Goal: Use online tool/utility: Use online tool/utility

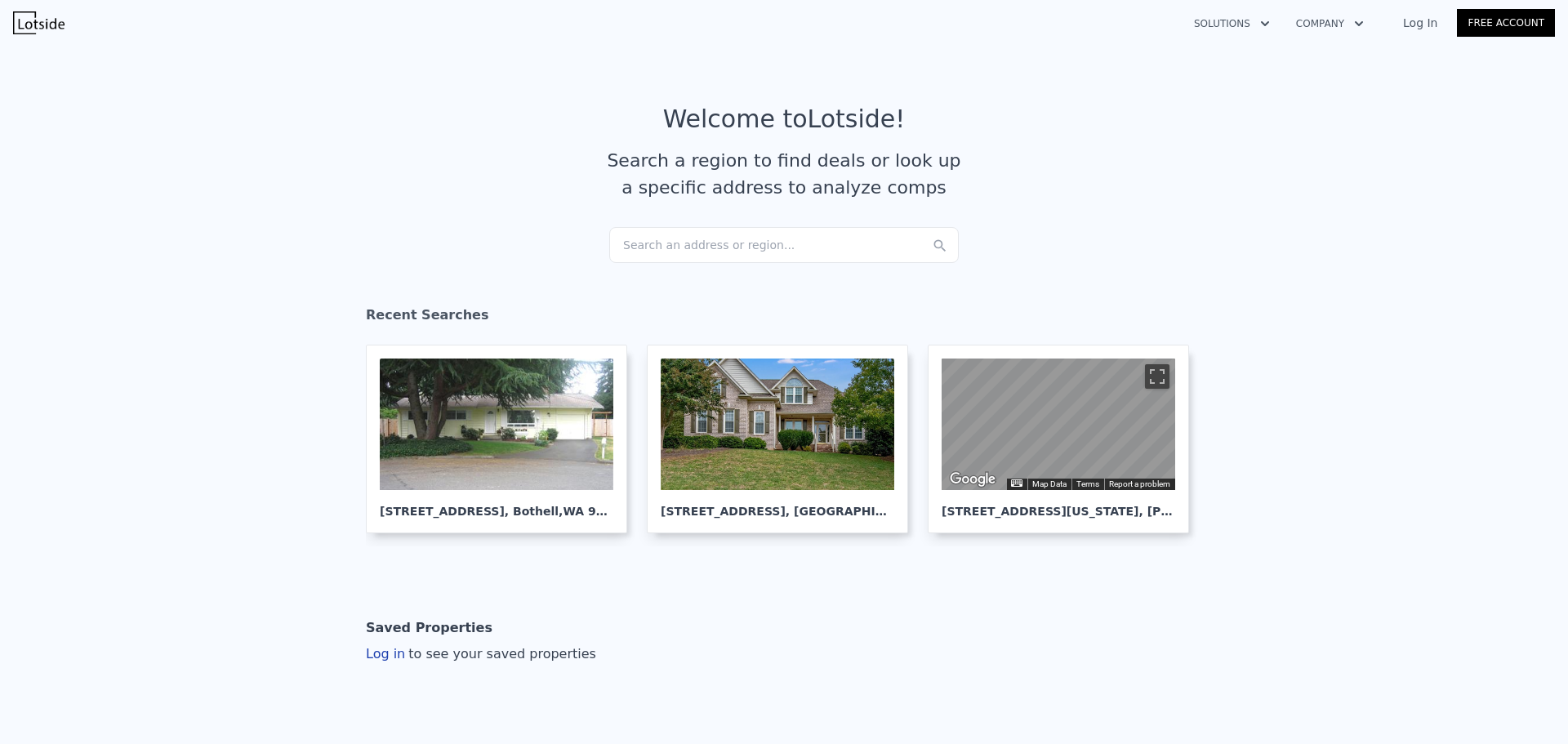
click at [639, 245] on div "Search an address or region..." at bounding box center [784, 245] width 350 height 36
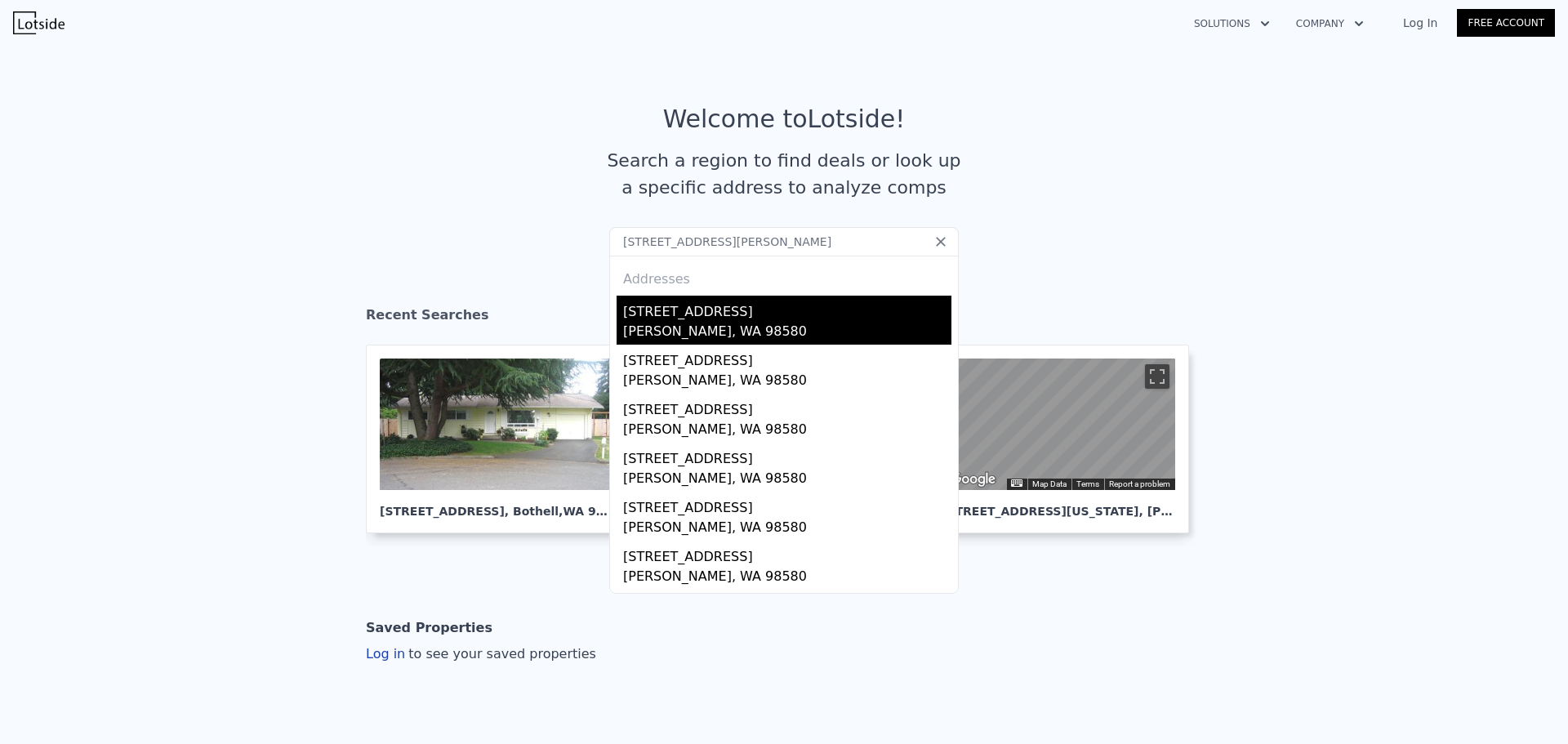
type input "[STREET_ADDRESS][PERSON_NAME]"
click at [650, 311] on div "[STREET_ADDRESS]" at bounding box center [787, 308] width 328 height 26
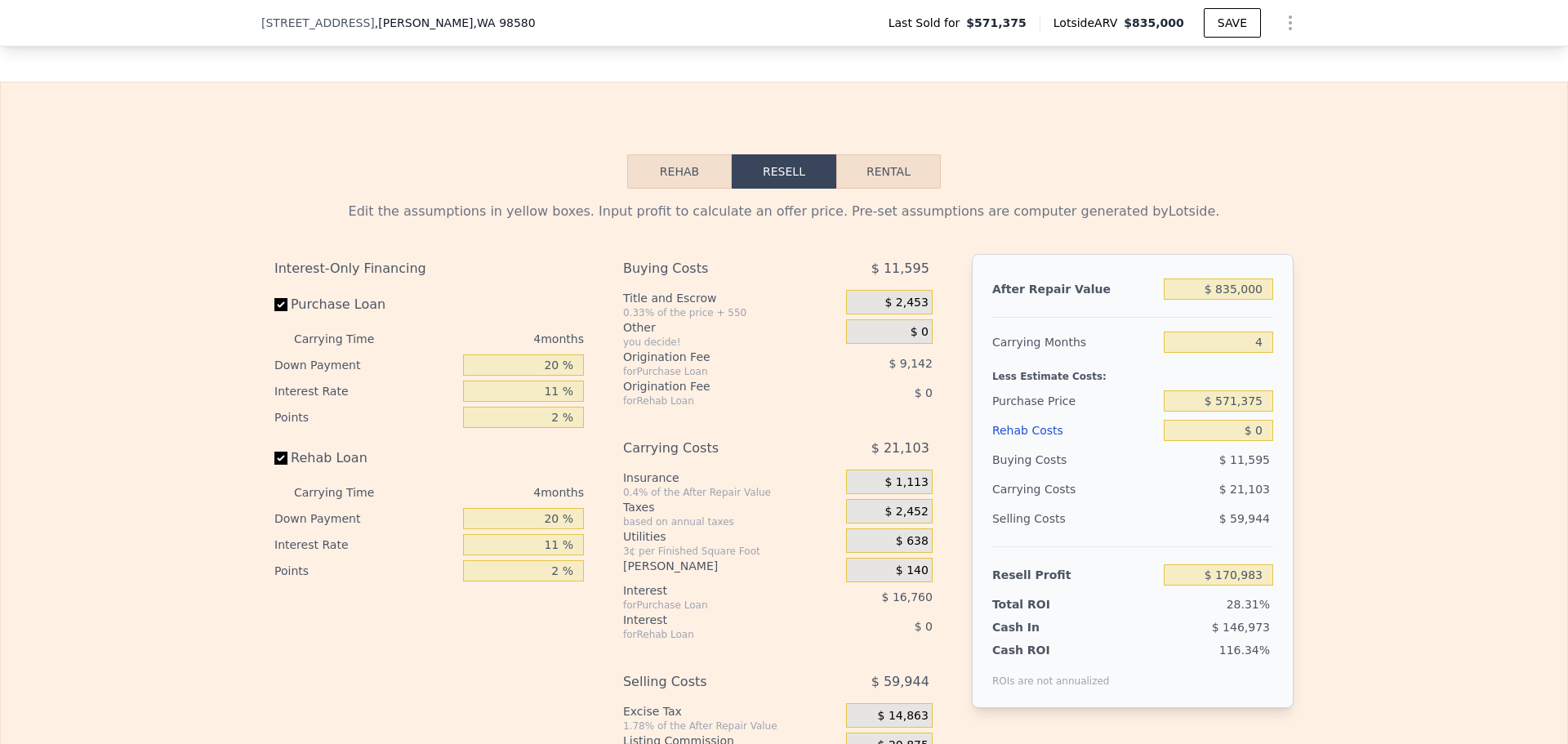
scroll to position [2608, 0]
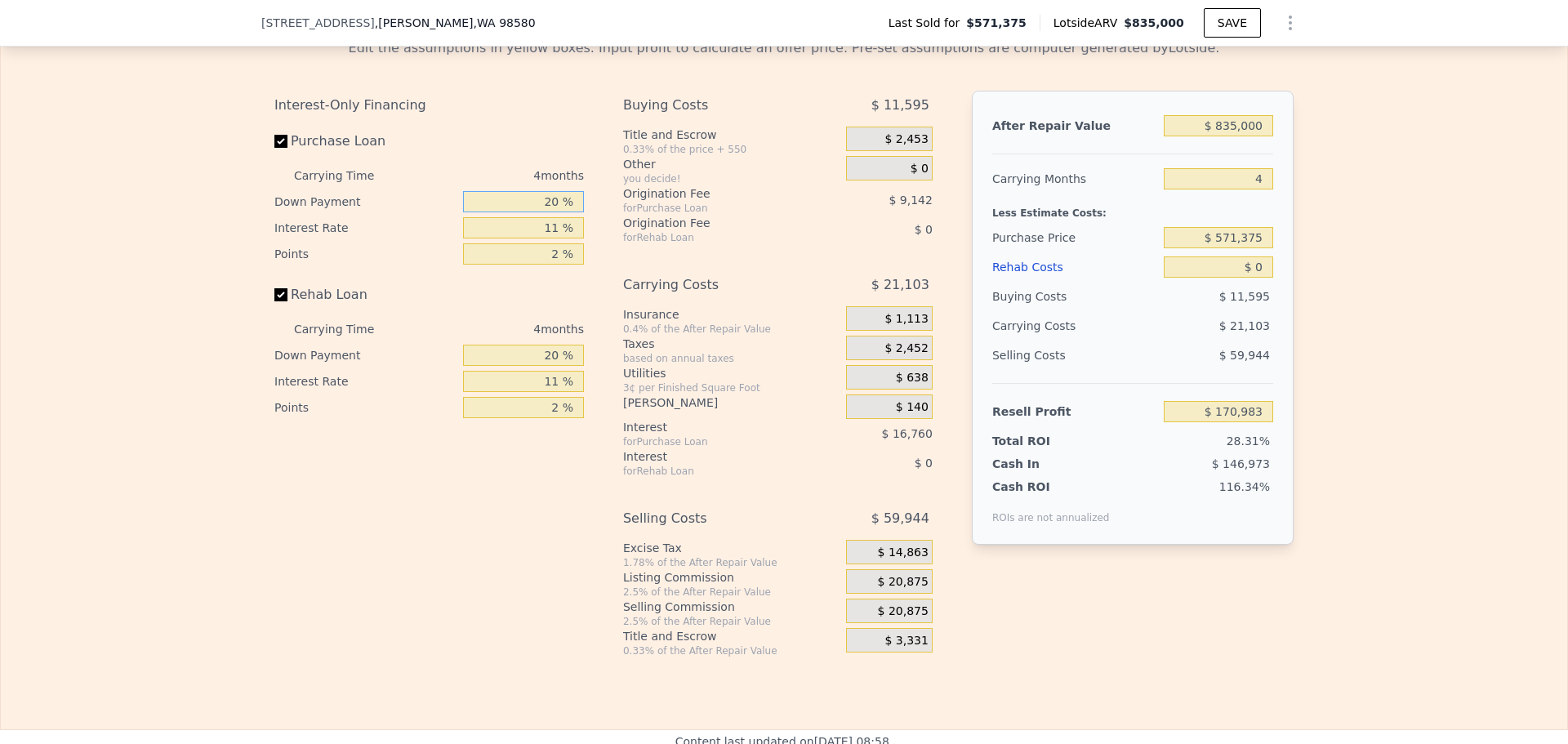
click at [546, 213] on input "20 %" at bounding box center [523, 202] width 120 height 21
click at [547, 213] on input "20 %" at bounding box center [523, 202] width 120 height 21
type input "10 %"
type input "1 %"
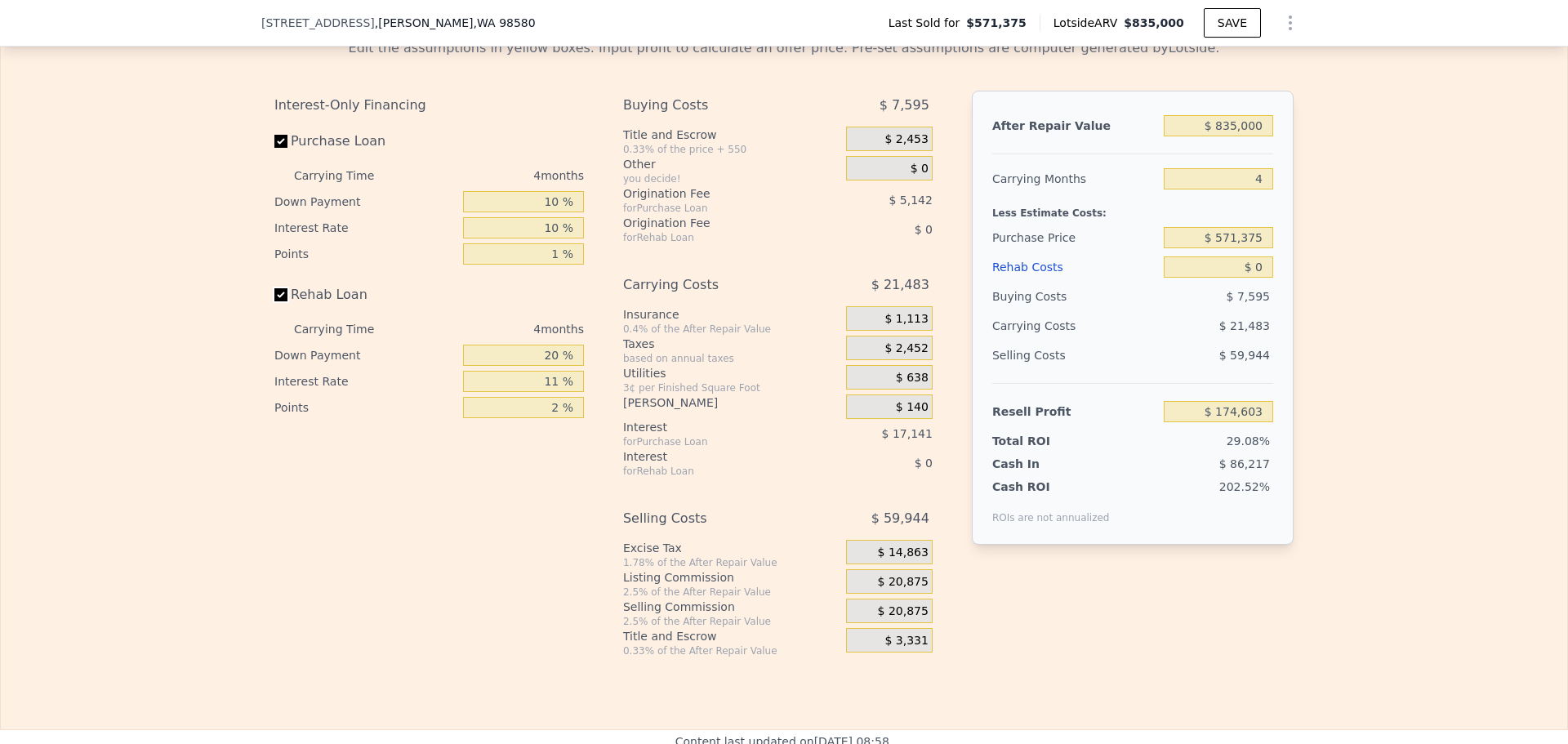
type input "$ 174,603"
type input "10 %"
type input "1 %"
click at [895, 590] on span "$ 20,875" at bounding box center [903, 582] width 50 height 15
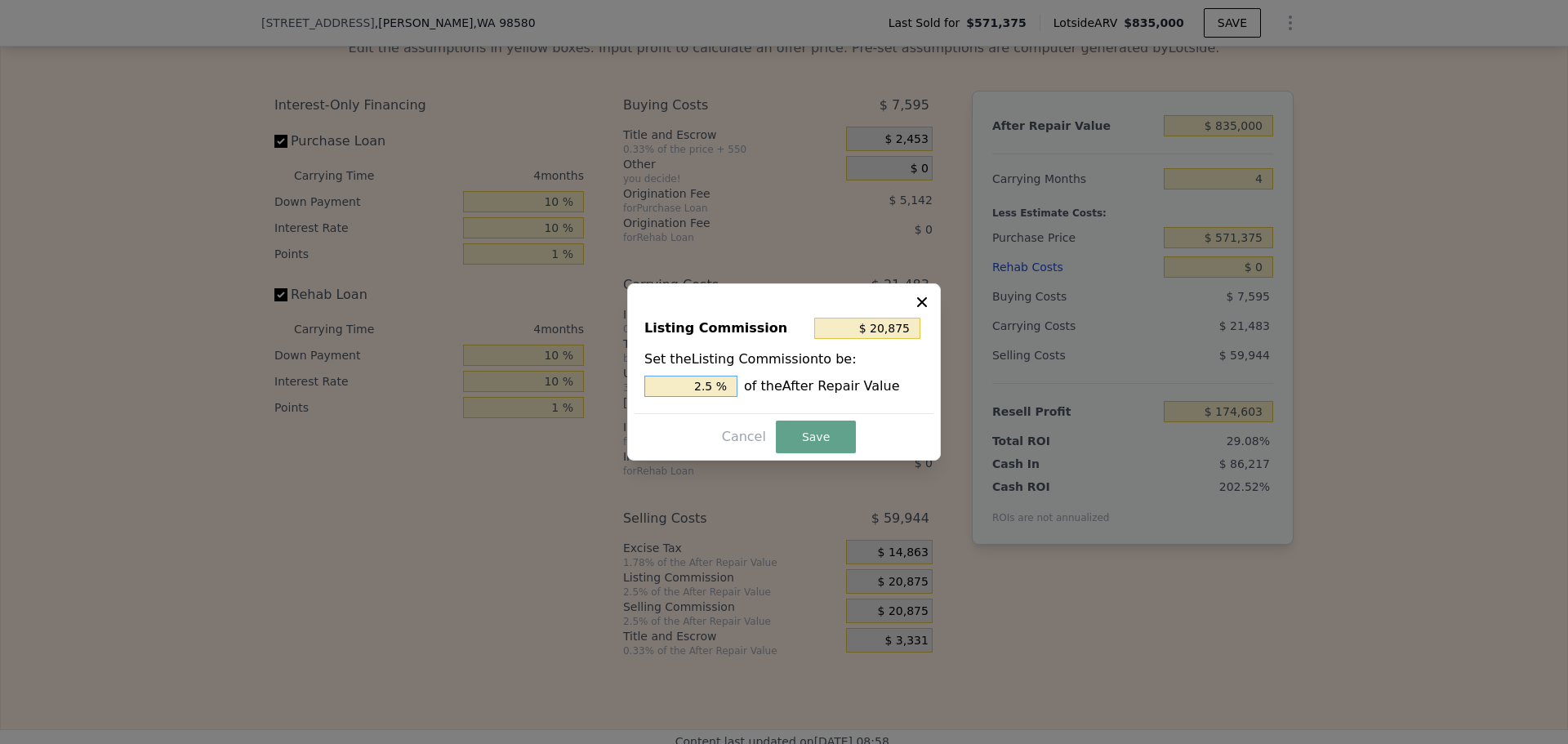
drag, startPoint x: 704, startPoint y: 384, endPoint x: 718, endPoint y: 385, distance: 14.0
click at [718, 385] on input "2.5 %" at bounding box center [690, 387] width 93 height 21
type input "$ 16,700"
type input "2 %"
click at [789, 436] on button "Save" at bounding box center [816, 437] width 80 height 33
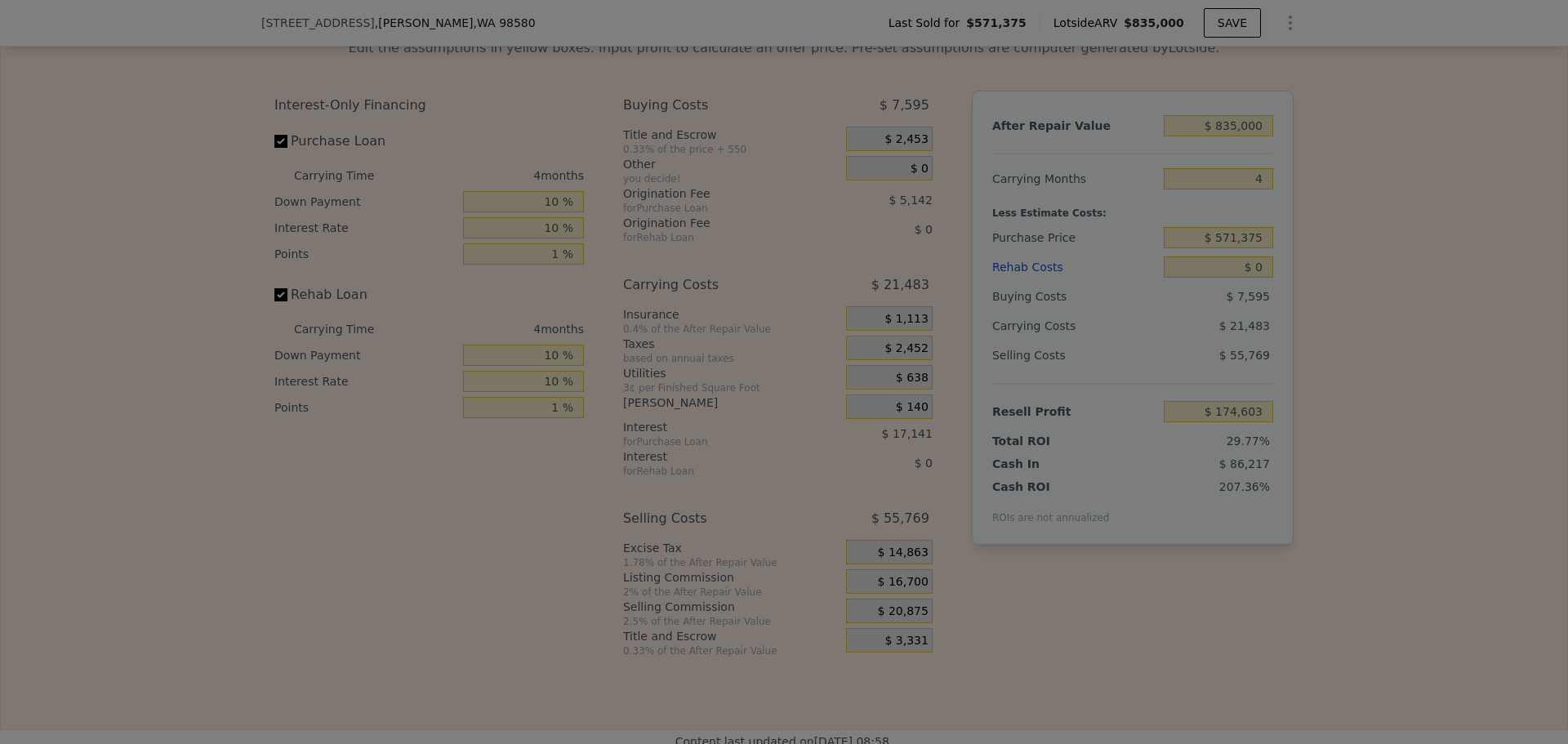
type input "$ 178,778"
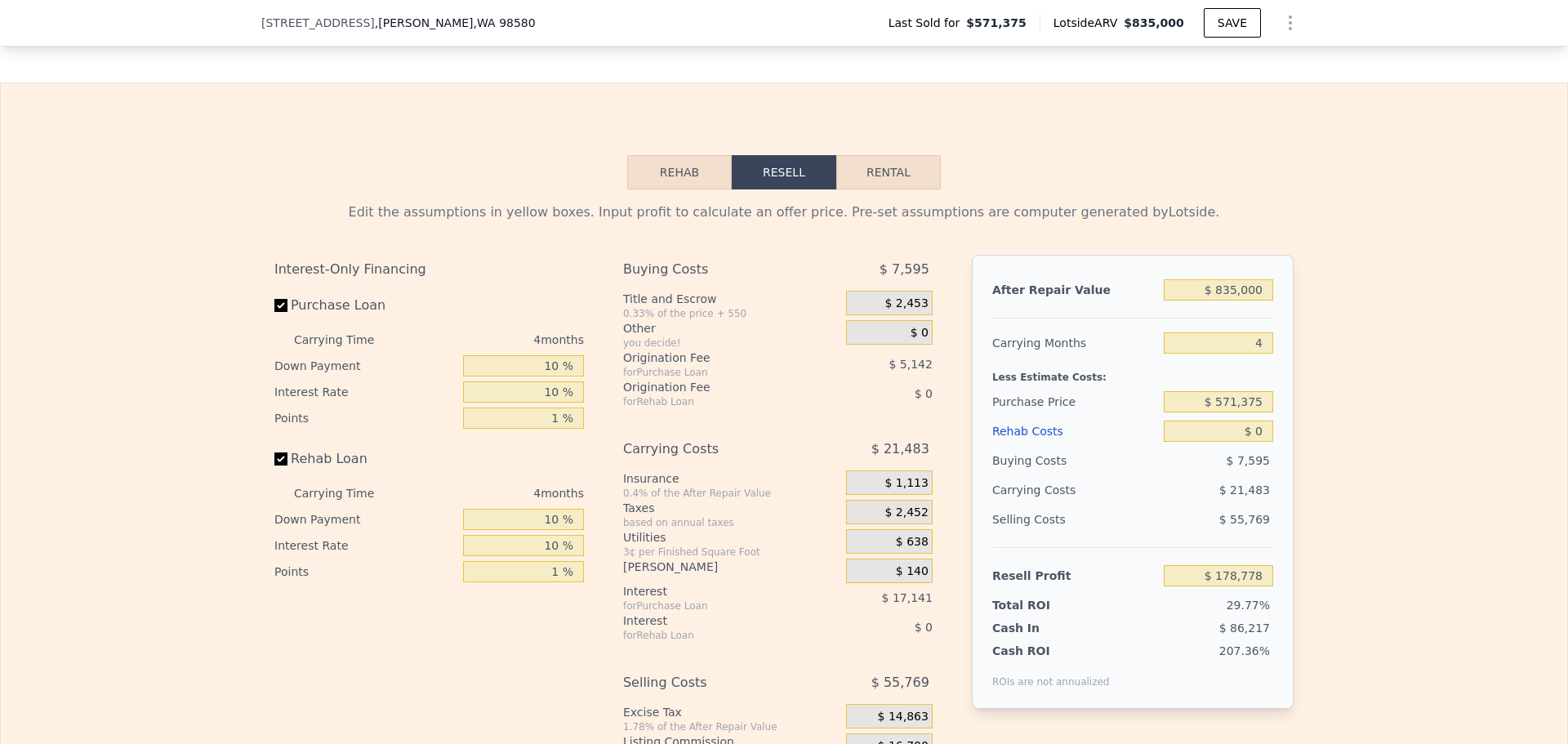
scroll to position [2445, 0]
drag, startPoint x: 1225, startPoint y: 311, endPoint x: 1238, endPoint y: 311, distance: 13.0
click at [1238, 300] on input "$ 835,000" at bounding box center [1218, 289] width 110 height 21
type input "$ 850,000"
type input "$ 192,766"
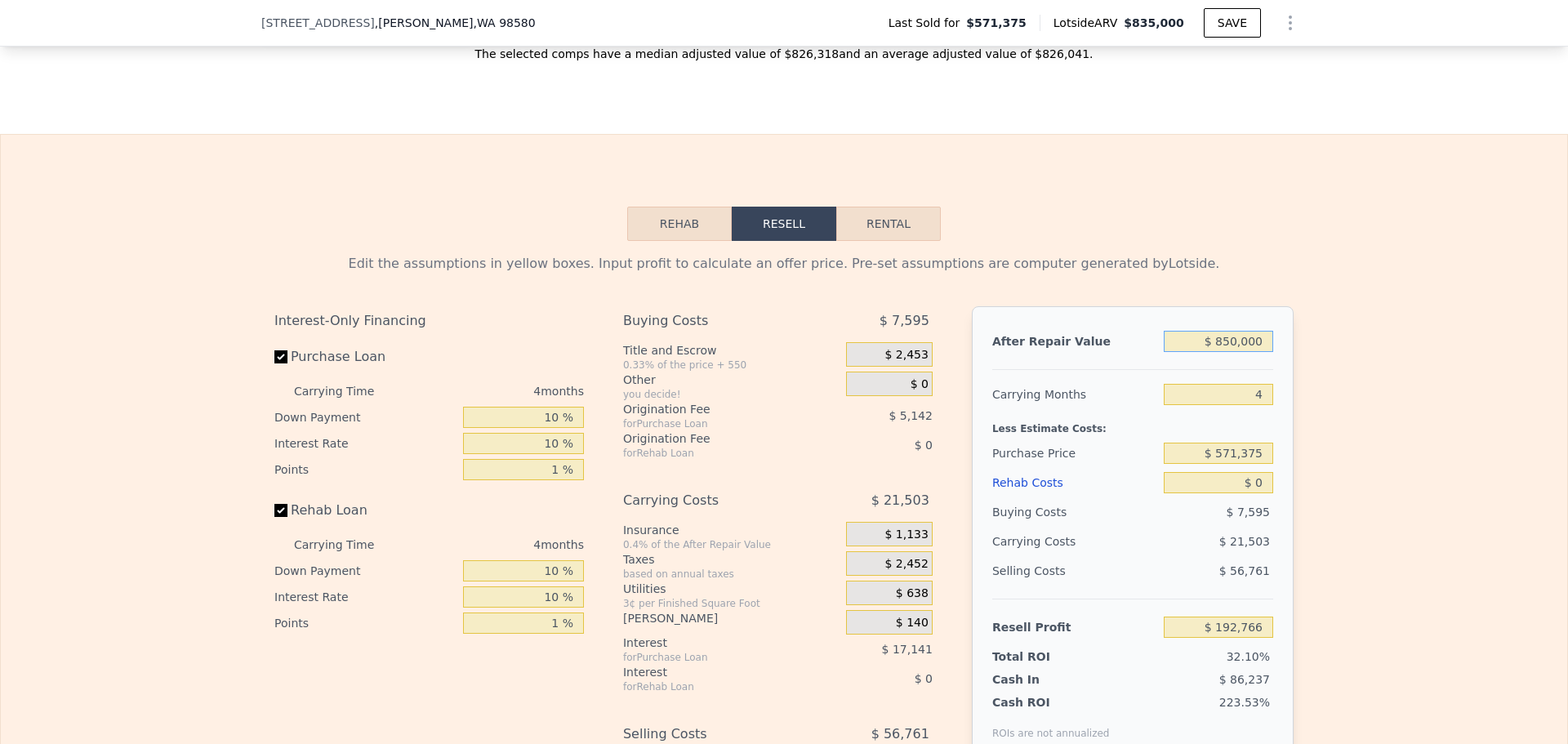
scroll to position [2608, 0]
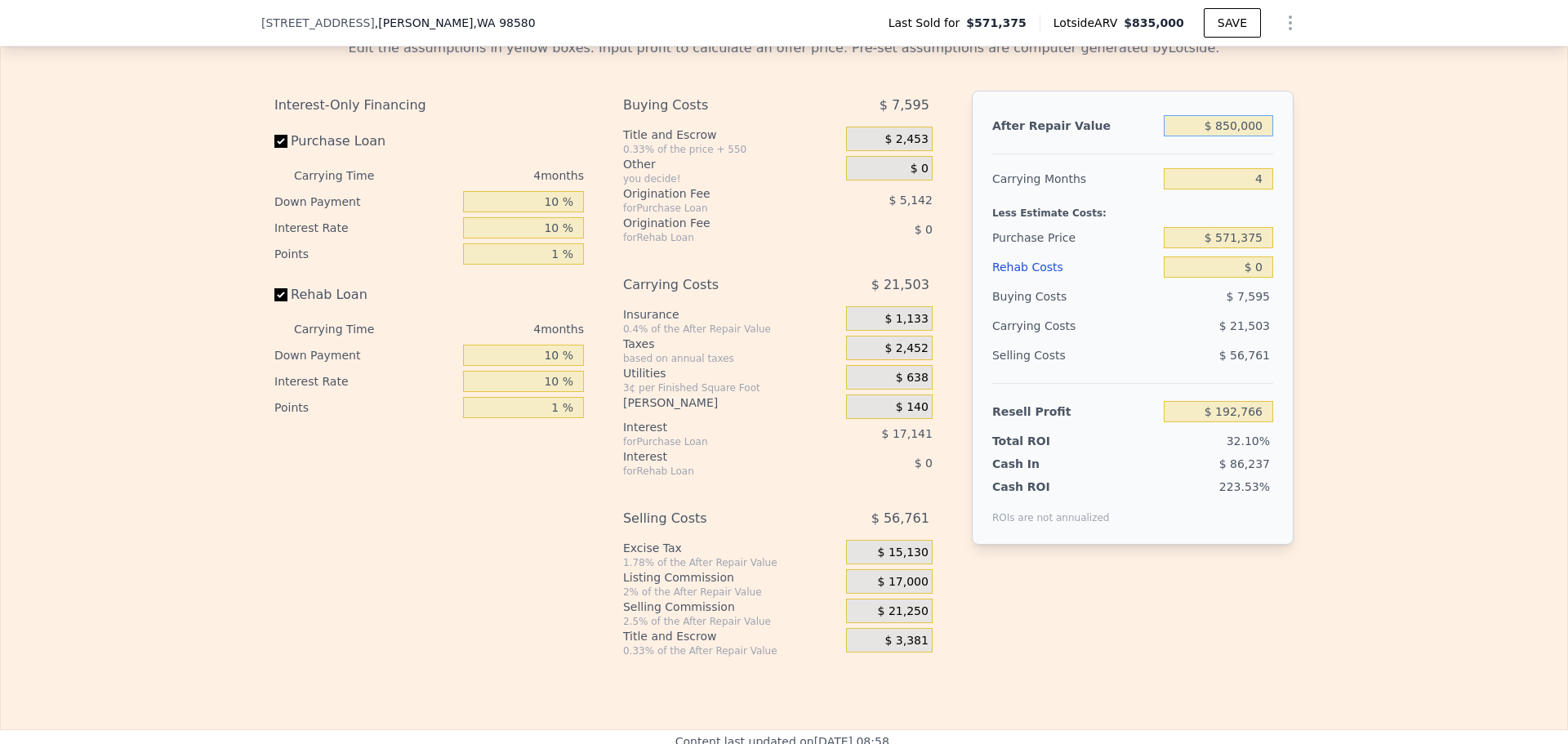
type input "$ 850,000"
drag, startPoint x: 1254, startPoint y: 200, endPoint x: 1272, endPoint y: 193, distance: 19.3
click at [1254, 189] on input "4" at bounding box center [1218, 179] width 110 height 21
type input "5"
type input "$ 187,389"
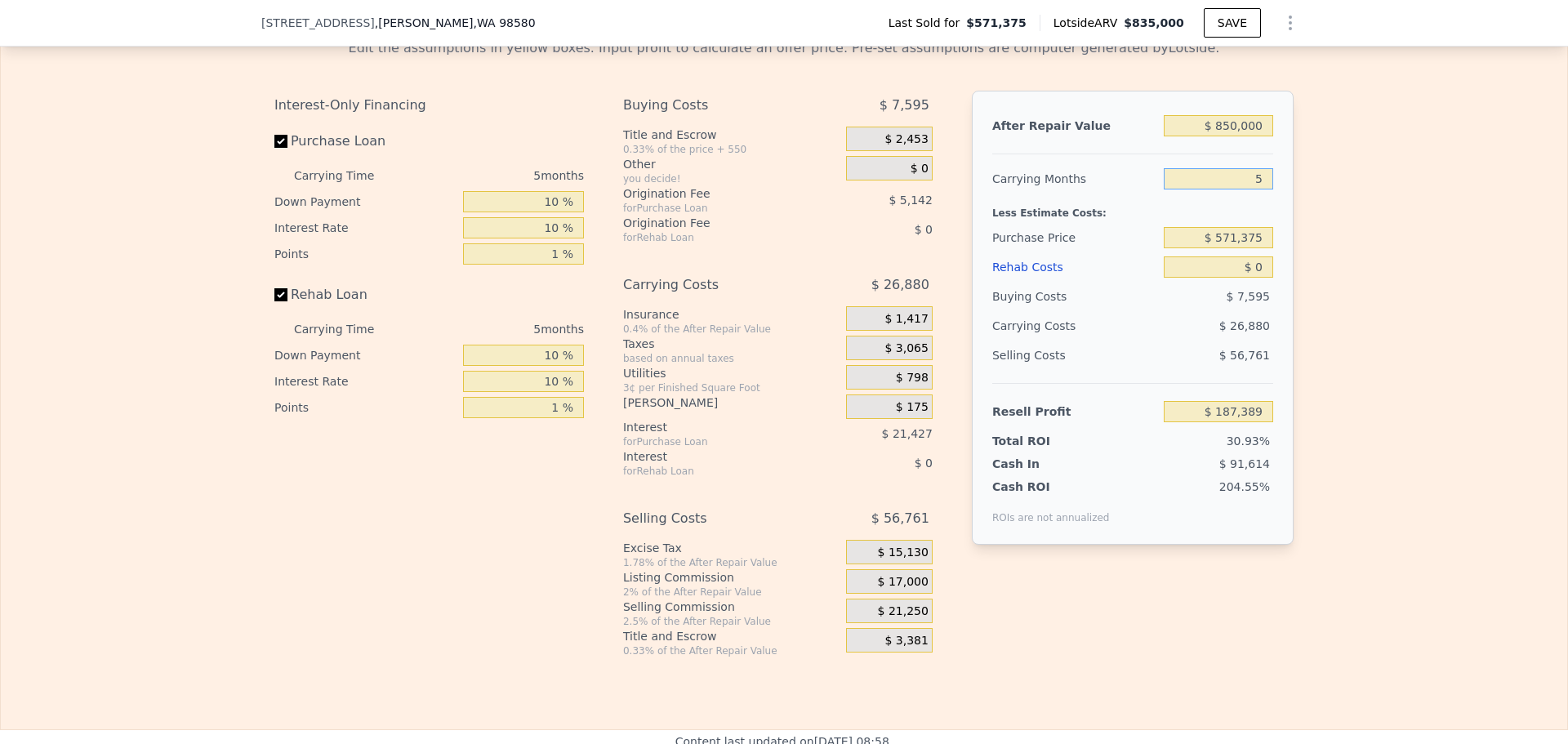
type input "5"
click at [1262, 278] on input "$ 0" at bounding box center [1218, 267] width 110 height 21
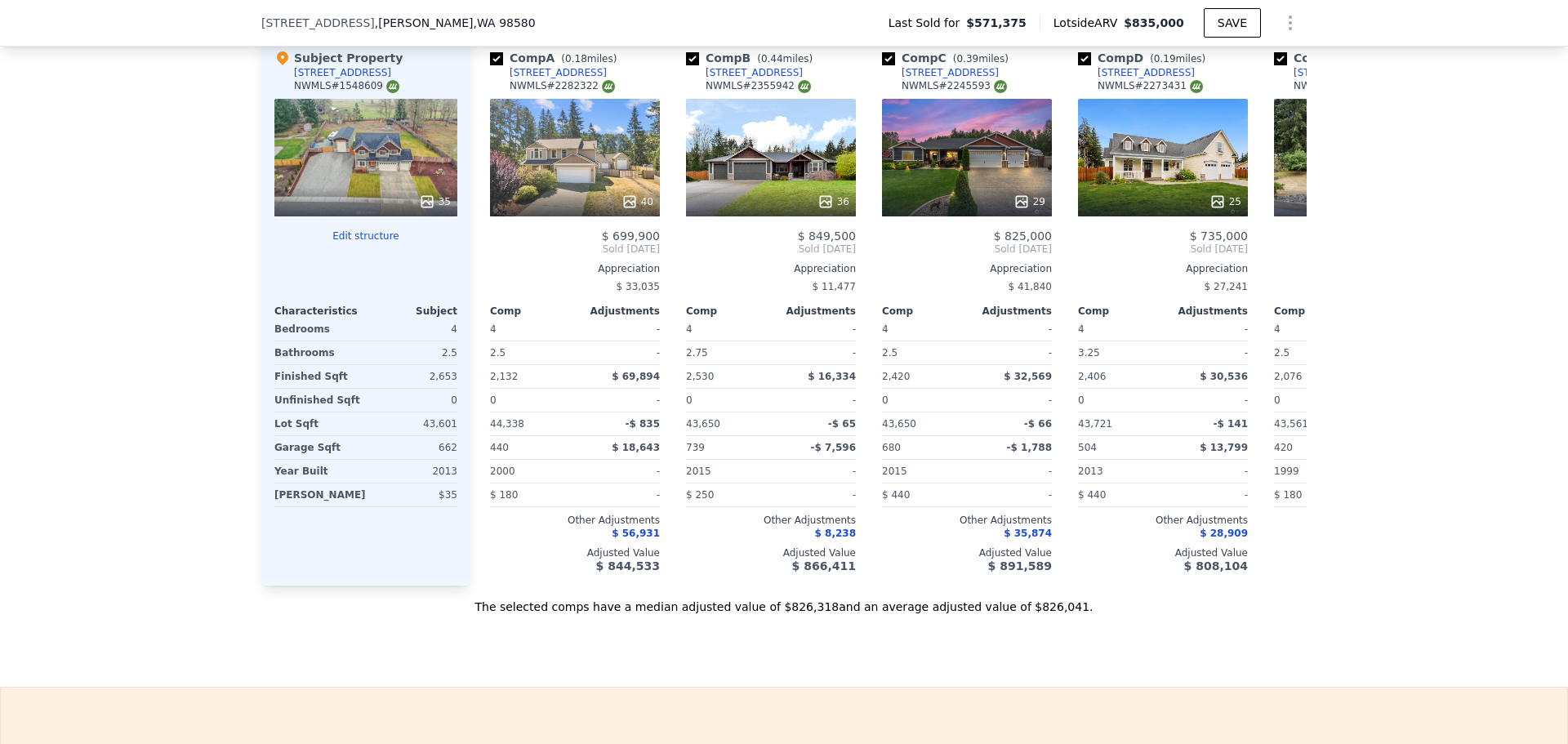
scroll to position [1791, 0]
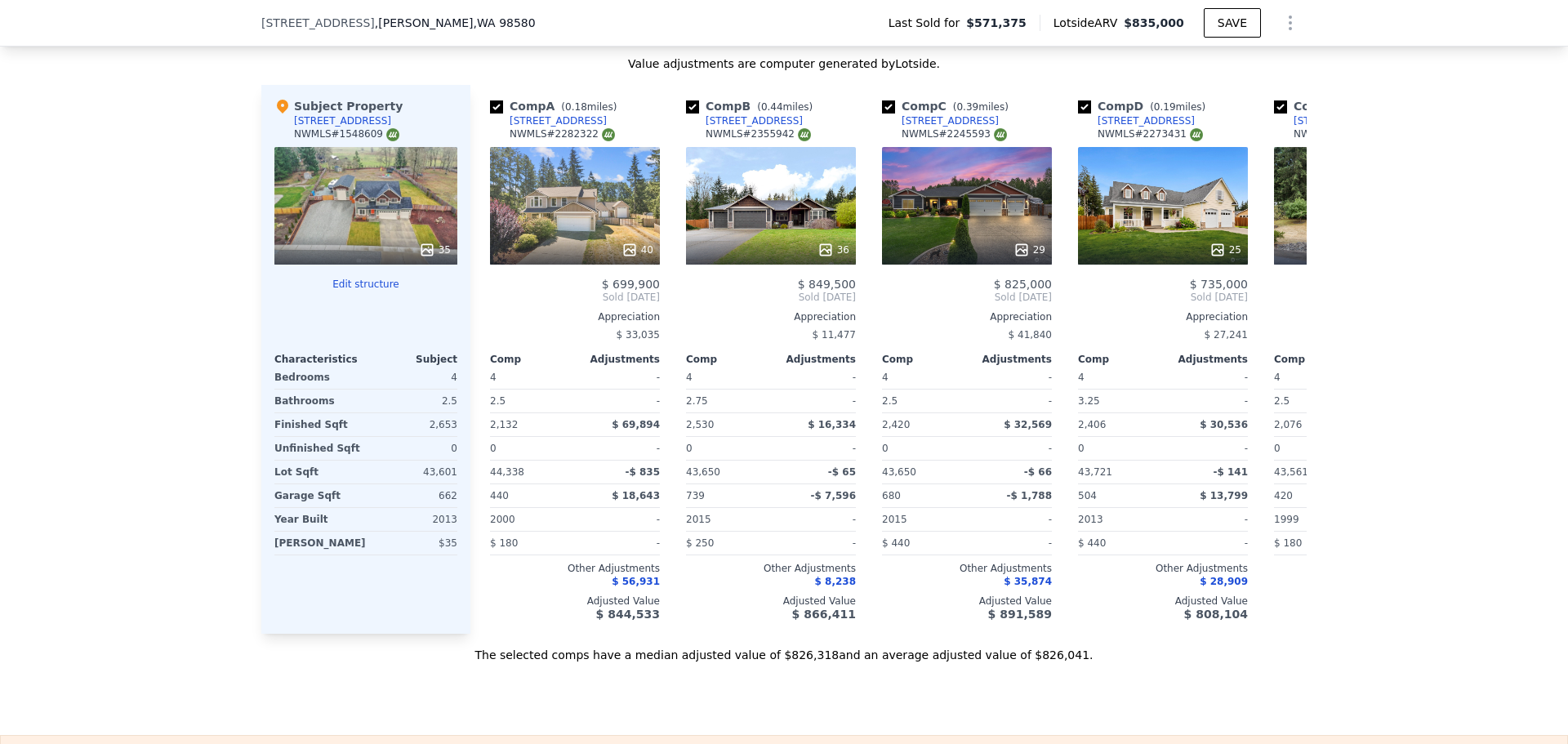
click at [421, 254] on icon at bounding box center [426, 249] width 11 height 11
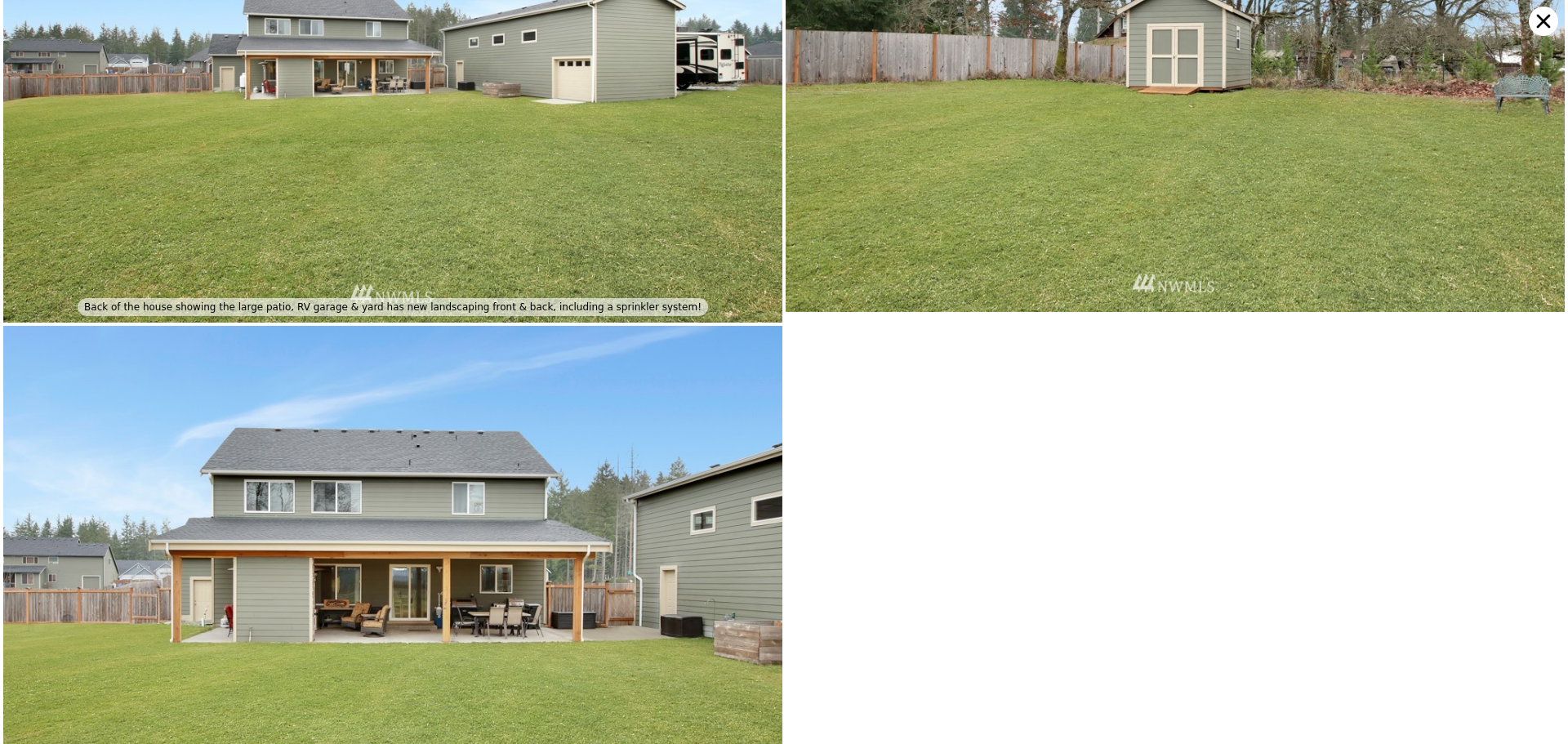
scroll to position [8607, 0]
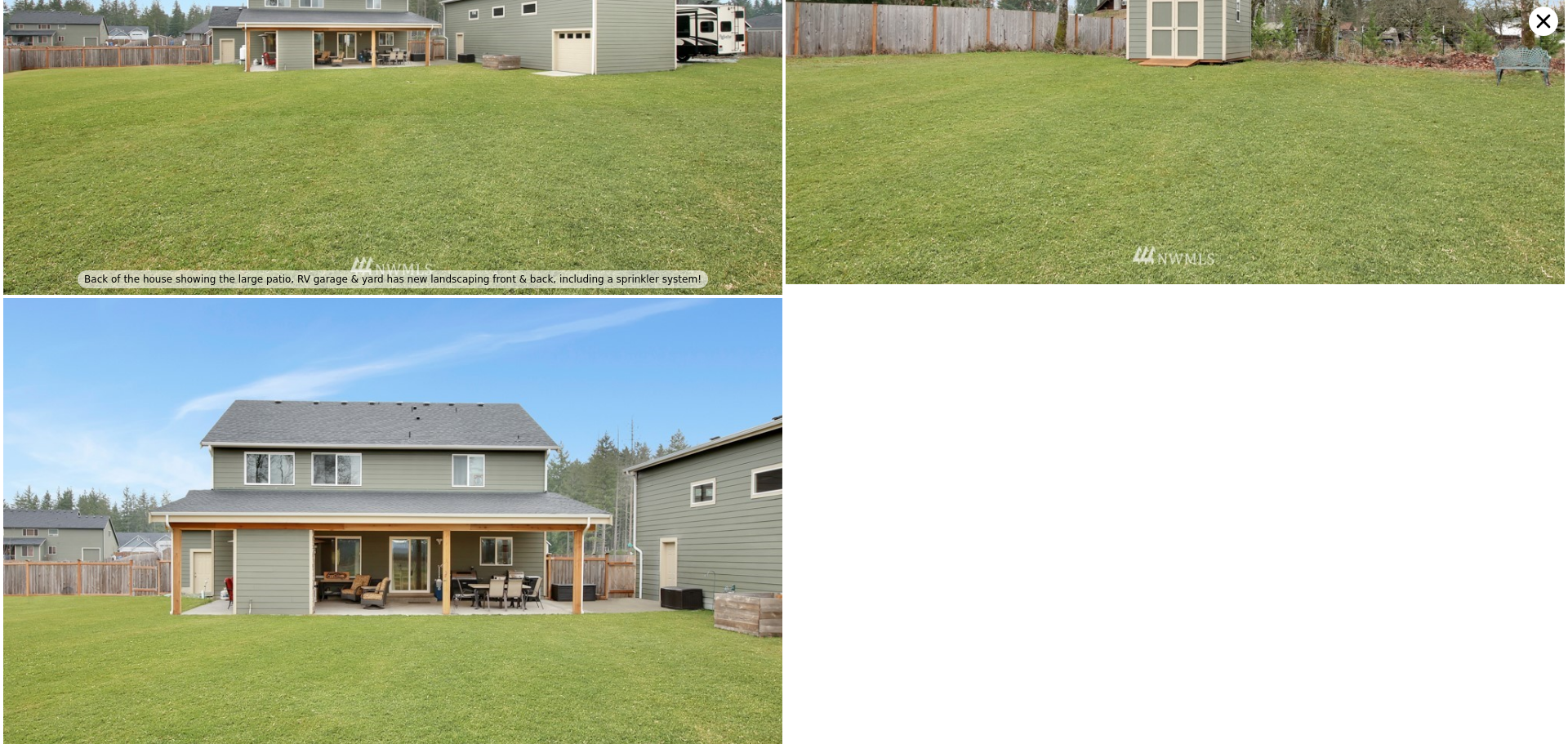
drag, startPoint x: 1540, startPoint y: 17, endPoint x: 1529, endPoint y: 17, distance: 11.0
click at [1541, 17] on icon at bounding box center [1543, 21] width 29 height 29
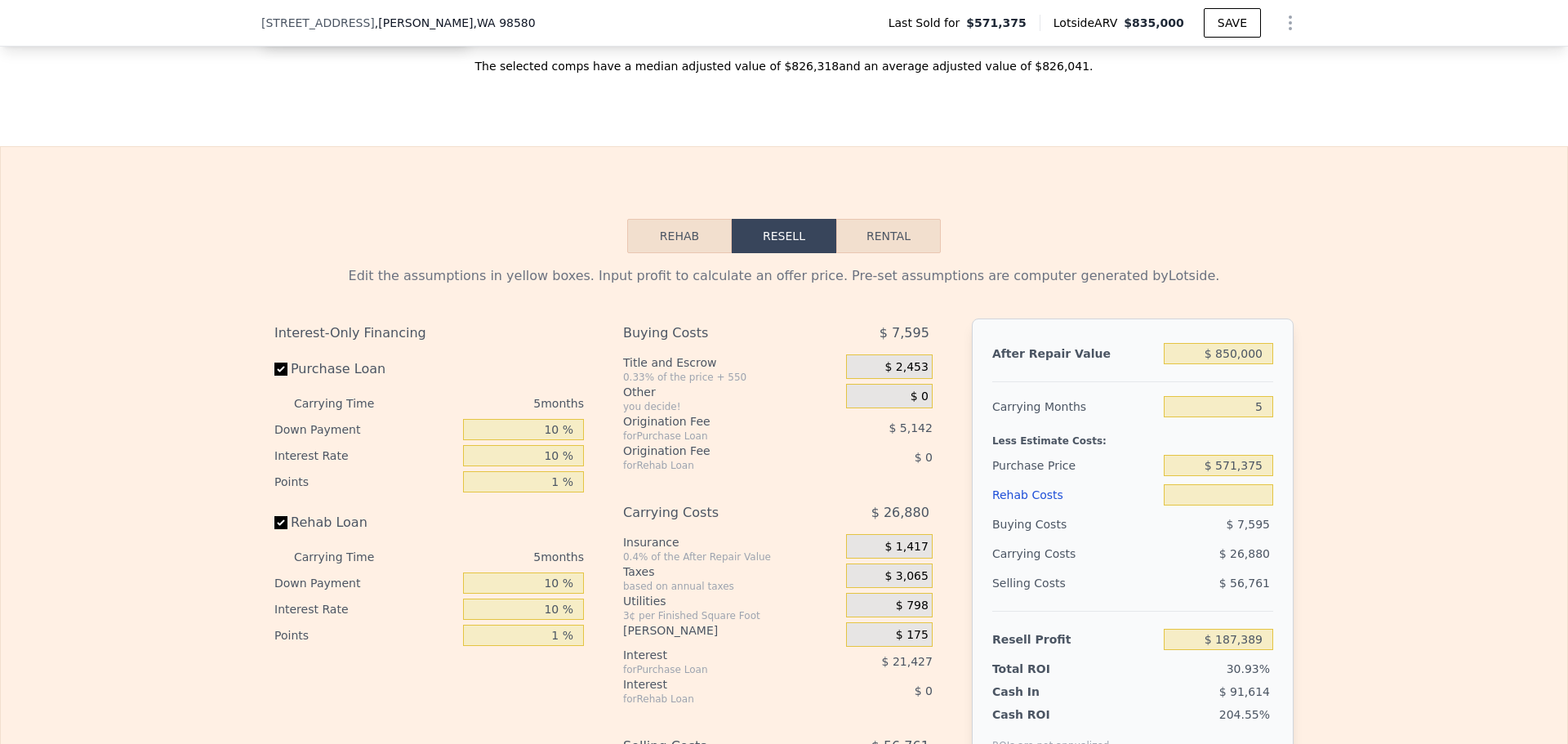
scroll to position [2608, 0]
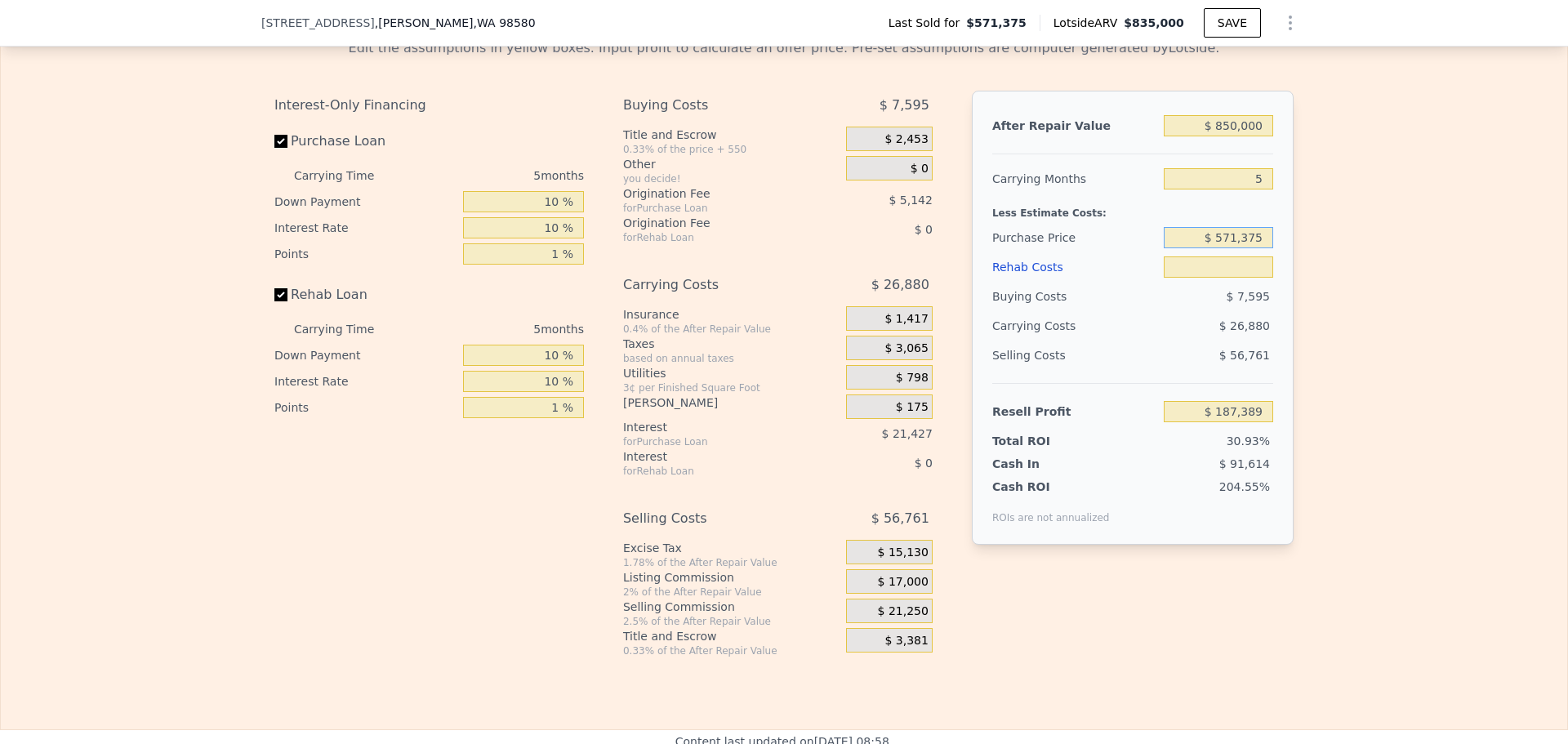
click at [1238, 249] on input "$ 571,375" at bounding box center [1218, 238] width 110 height 21
click at [1255, 278] on input "text" at bounding box center [1218, 267] width 110 height 21
type input "$ 0"
type input "$ 60,000"
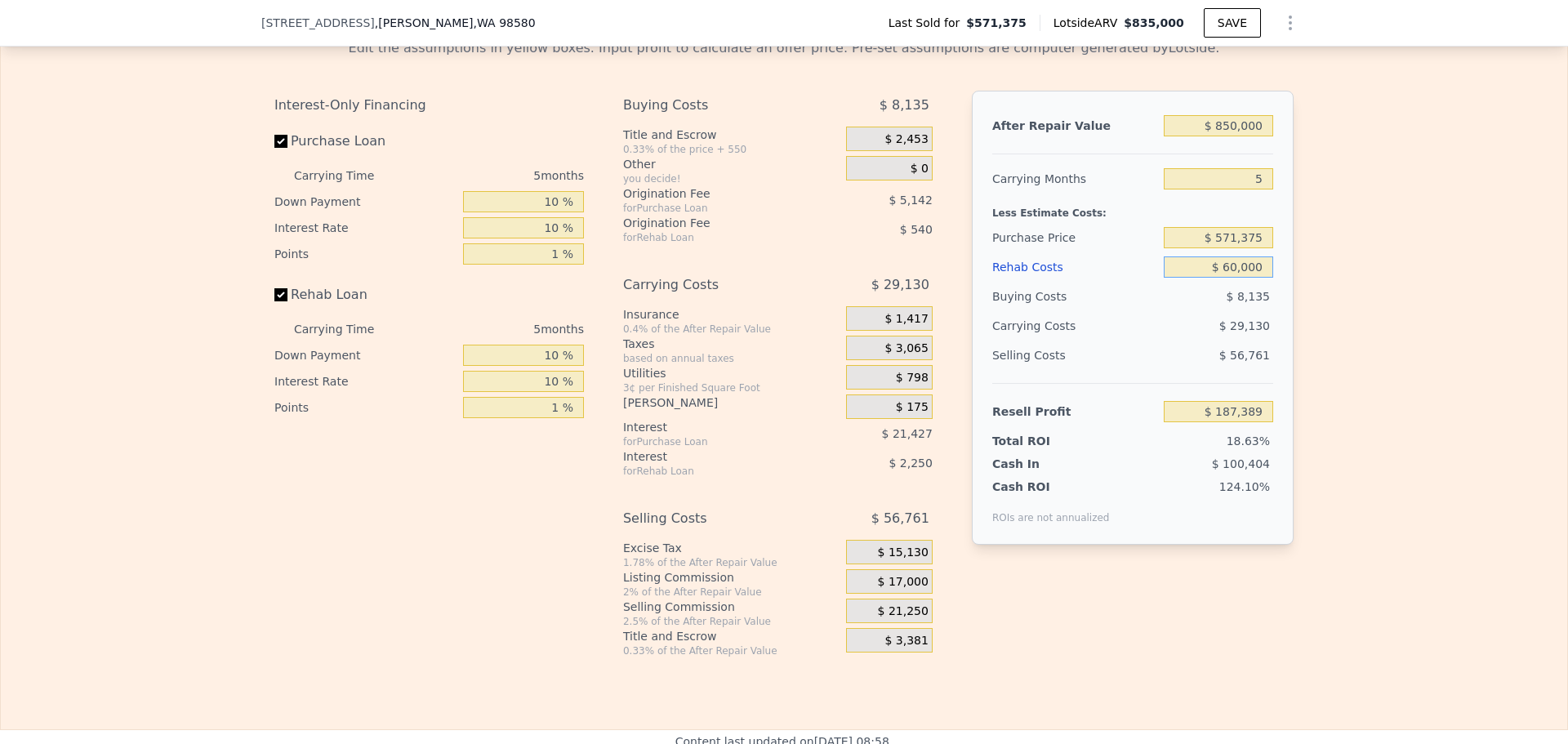
type input "$ 124,599"
type input "$ 60,000"
click at [1335, 265] on div "Edit the assumptions in yellow boxes. Input profit to calculate an offer price.…" at bounding box center [784, 341] width 1566 height 632
click at [1235, 249] on input "$ 571,375" at bounding box center [1218, 238] width 110 height 21
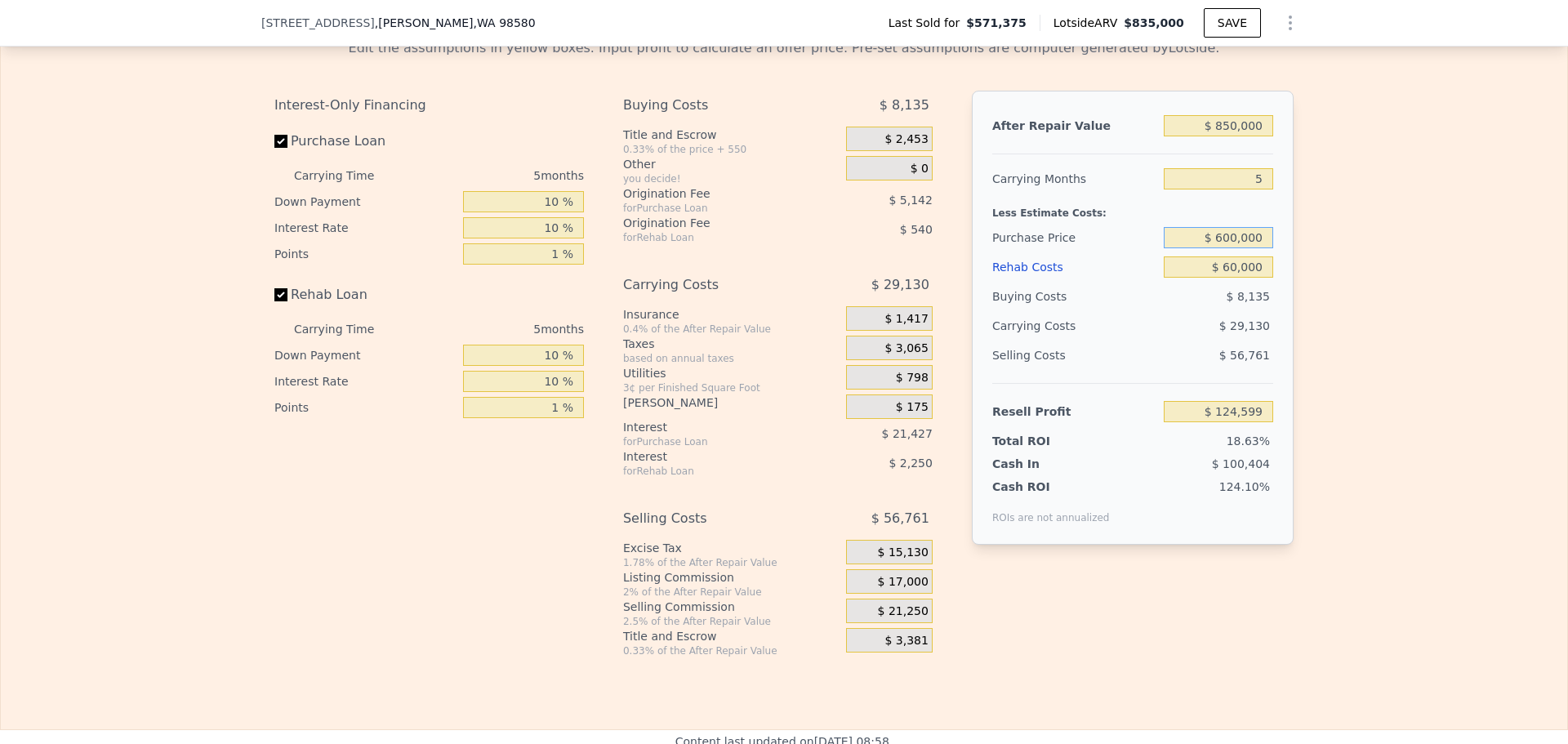
type input "$ 600,000"
click at [1385, 167] on div "Edit the assumptions in yellow boxes. Input profit to calculate an offer price.…" at bounding box center [784, 341] width 1566 height 632
type input "$ 94,546"
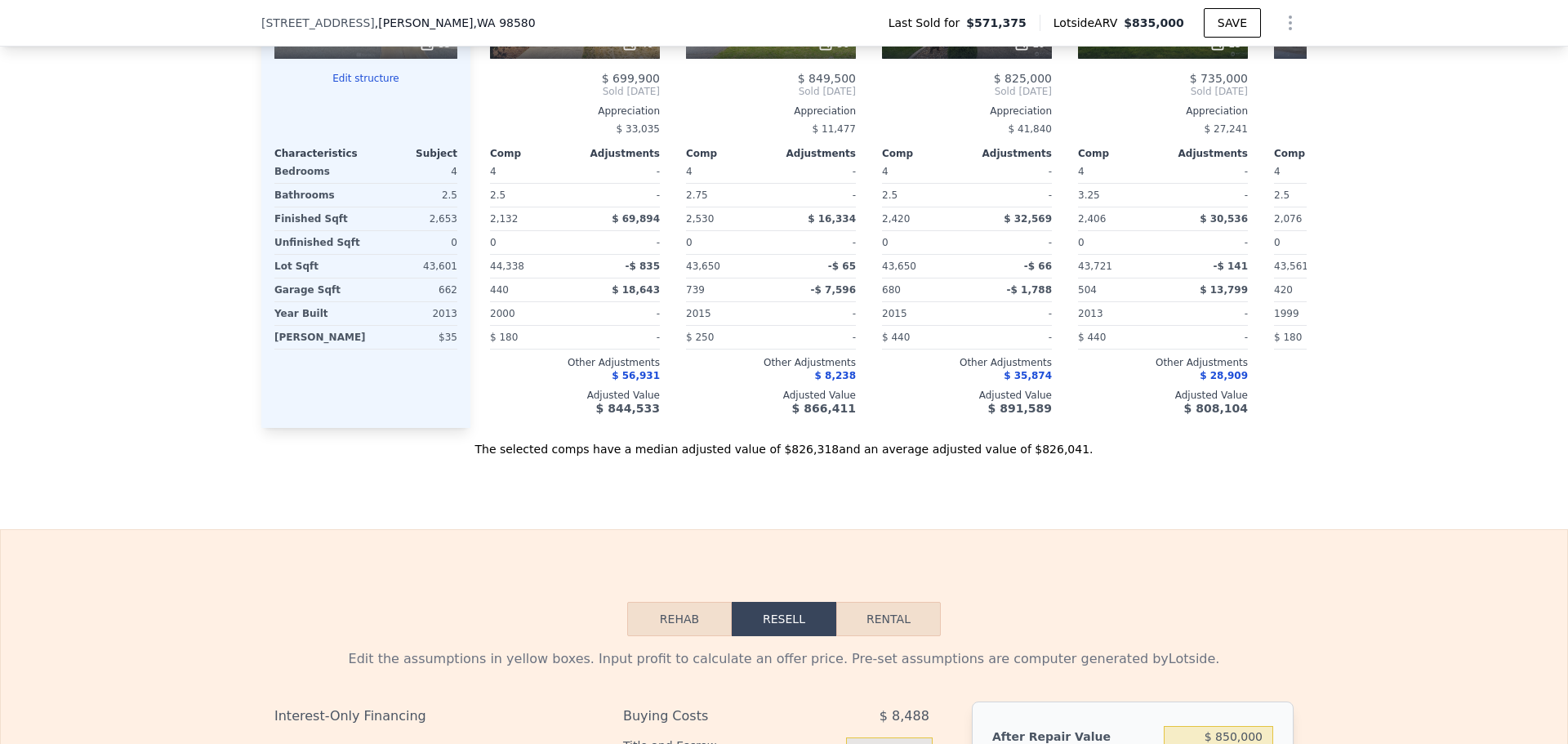
scroll to position [1873, 0]
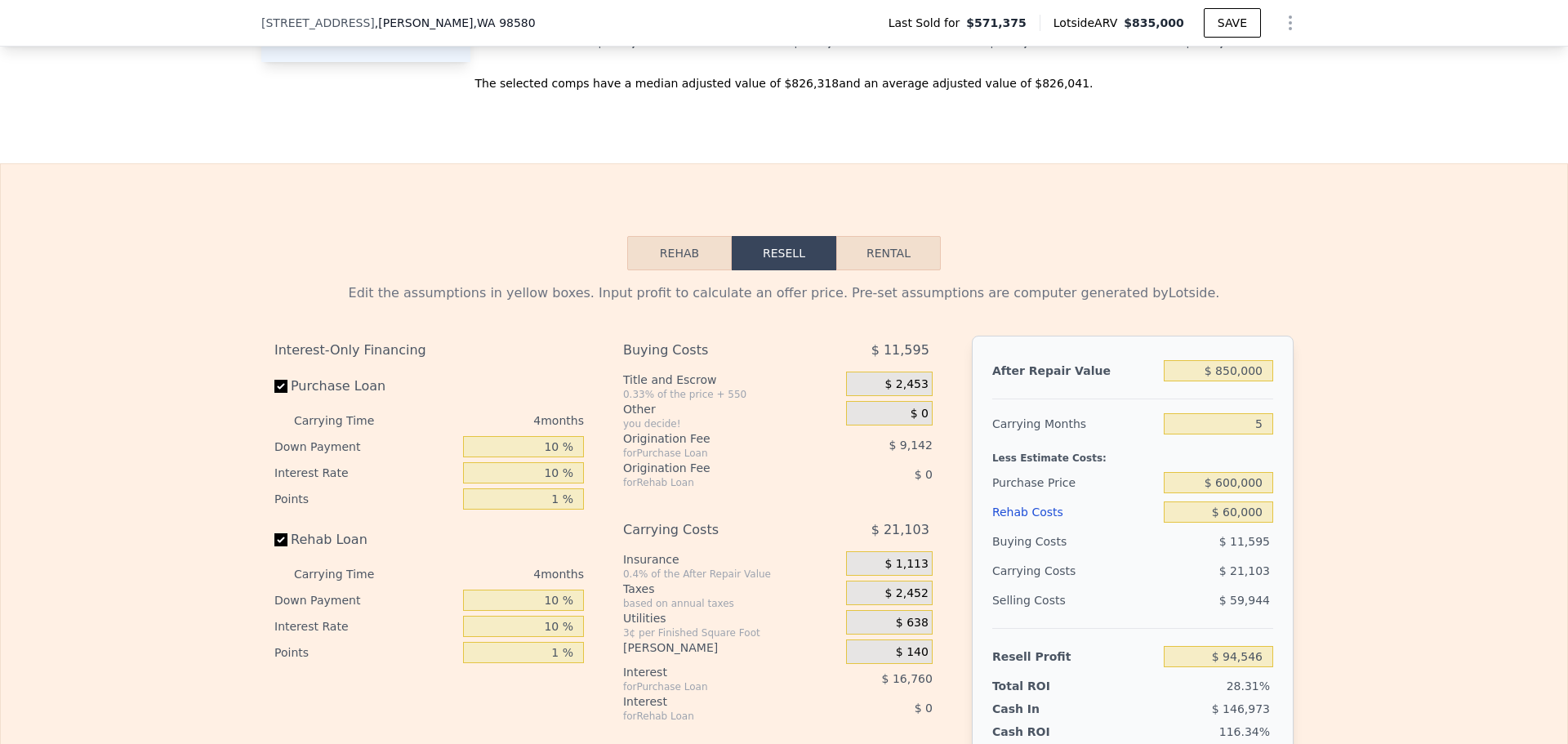
type input "$ 835,000"
type input "4"
type input "$ 0"
type input "$ 170,983"
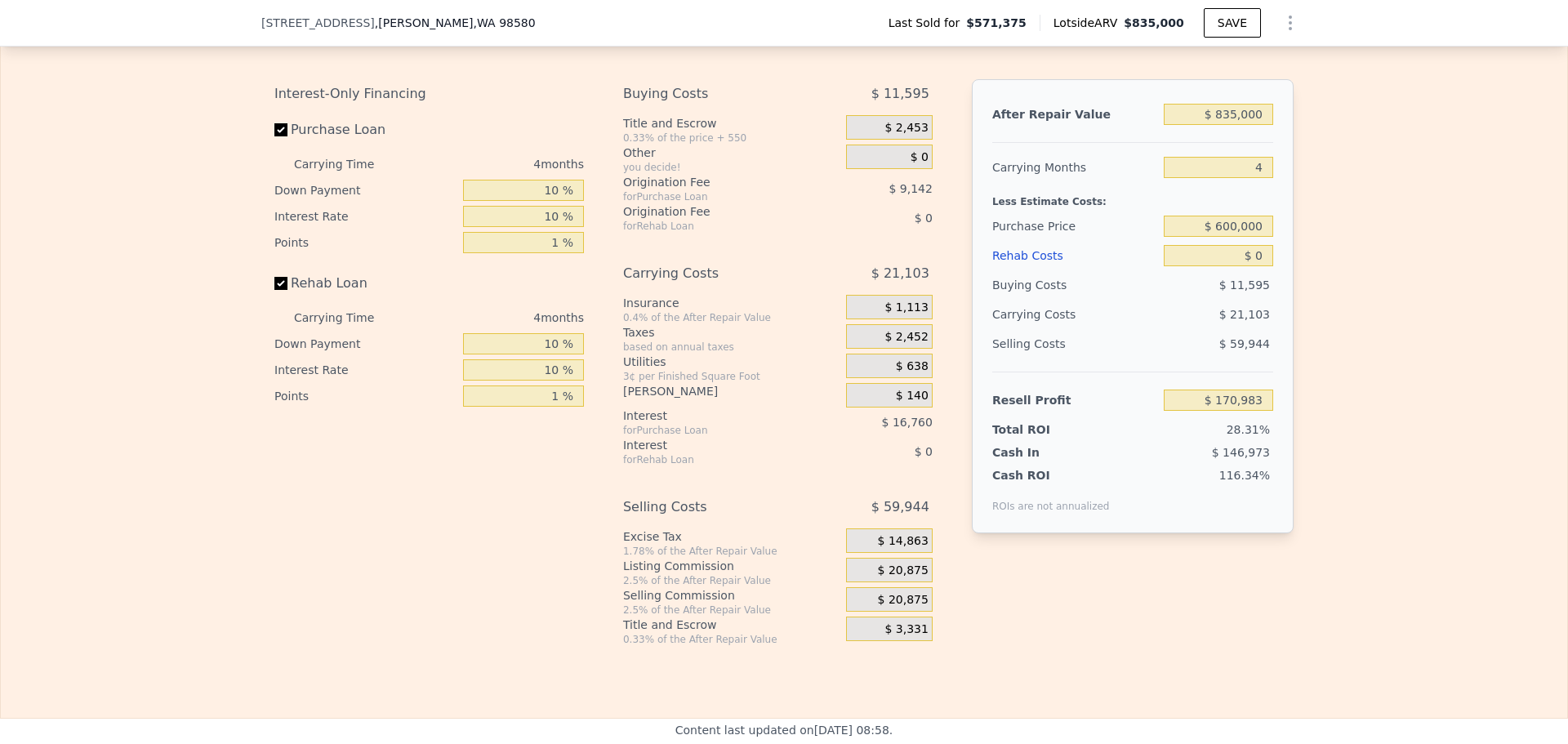
scroll to position [2526, 0]
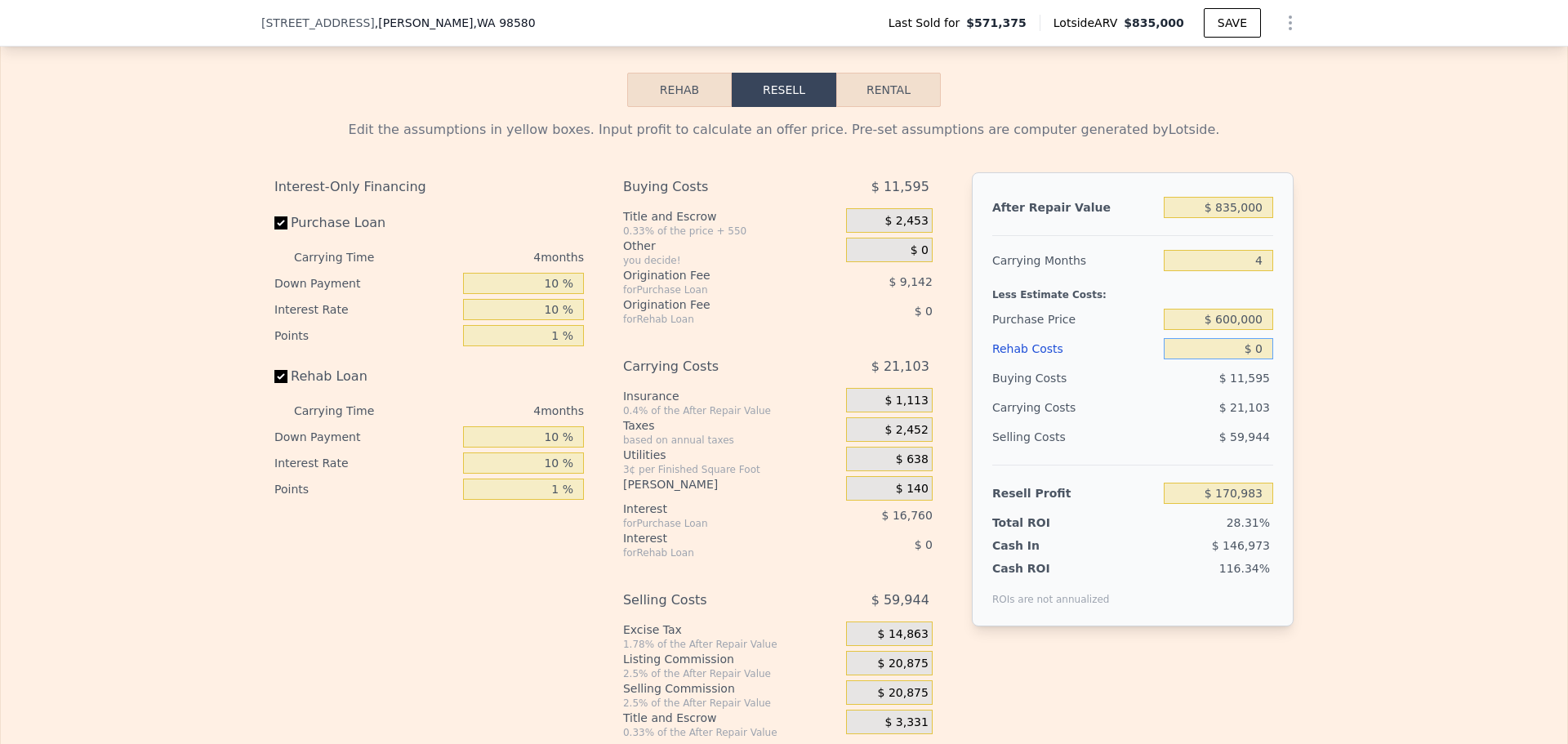
click at [1260, 359] on input "$ 0" at bounding box center [1218, 349] width 110 height 21
type input "$ 45,000"
type input "$ 123,943"
type input "$ 45,000"
click at [1323, 325] on div "Edit the assumptions in yellow boxes. Input profit to calculate an offer price.…" at bounding box center [784, 423] width 1566 height 632
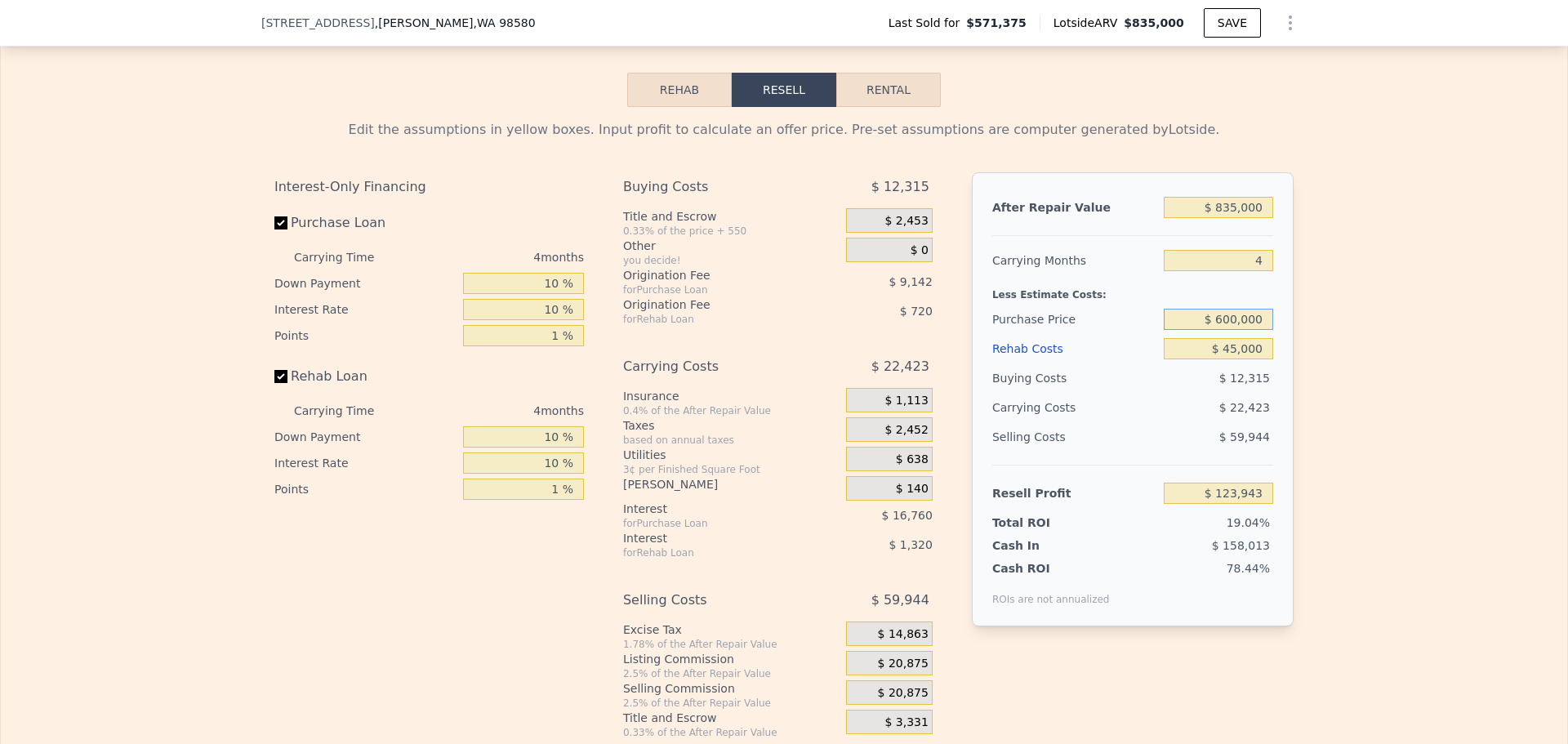
drag, startPoint x: 1223, startPoint y: 342, endPoint x: 1232, endPoint y: 341, distance: 9.1
click at [1232, 330] on input "$ 600,000" at bounding box center [1218, 320] width 110 height 21
drag, startPoint x: 1222, startPoint y: 342, endPoint x: 1231, endPoint y: 341, distance: 9.1
click at [1231, 330] on input "$ 600,000" at bounding box center [1218, 320] width 110 height 21
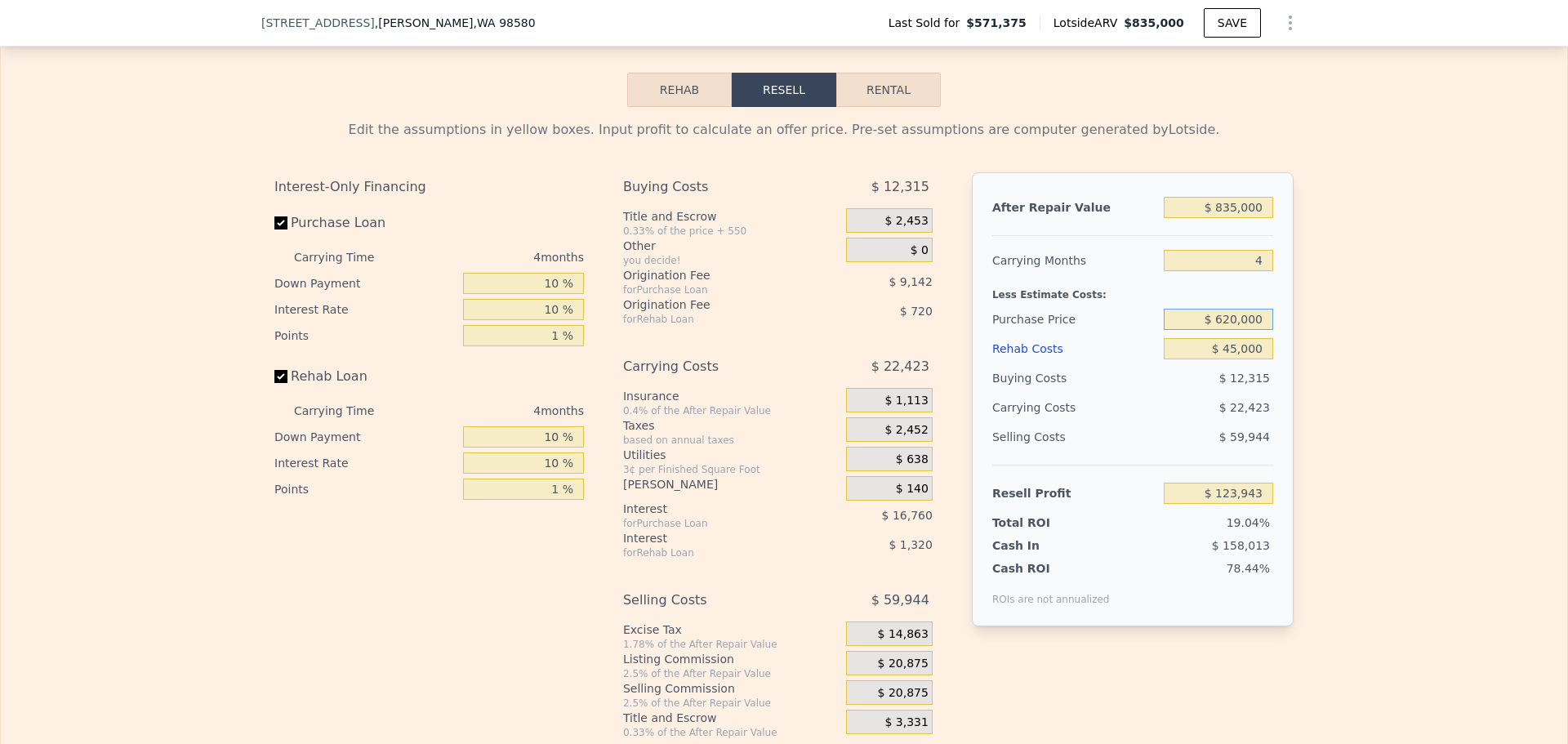
type input "$ 620,000"
click at [1341, 305] on div "Edit the assumptions in yellow boxes. Input profit to calculate an offer price.…" at bounding box center [784, 423] width 1566 height 632
type input "$ 72,950"
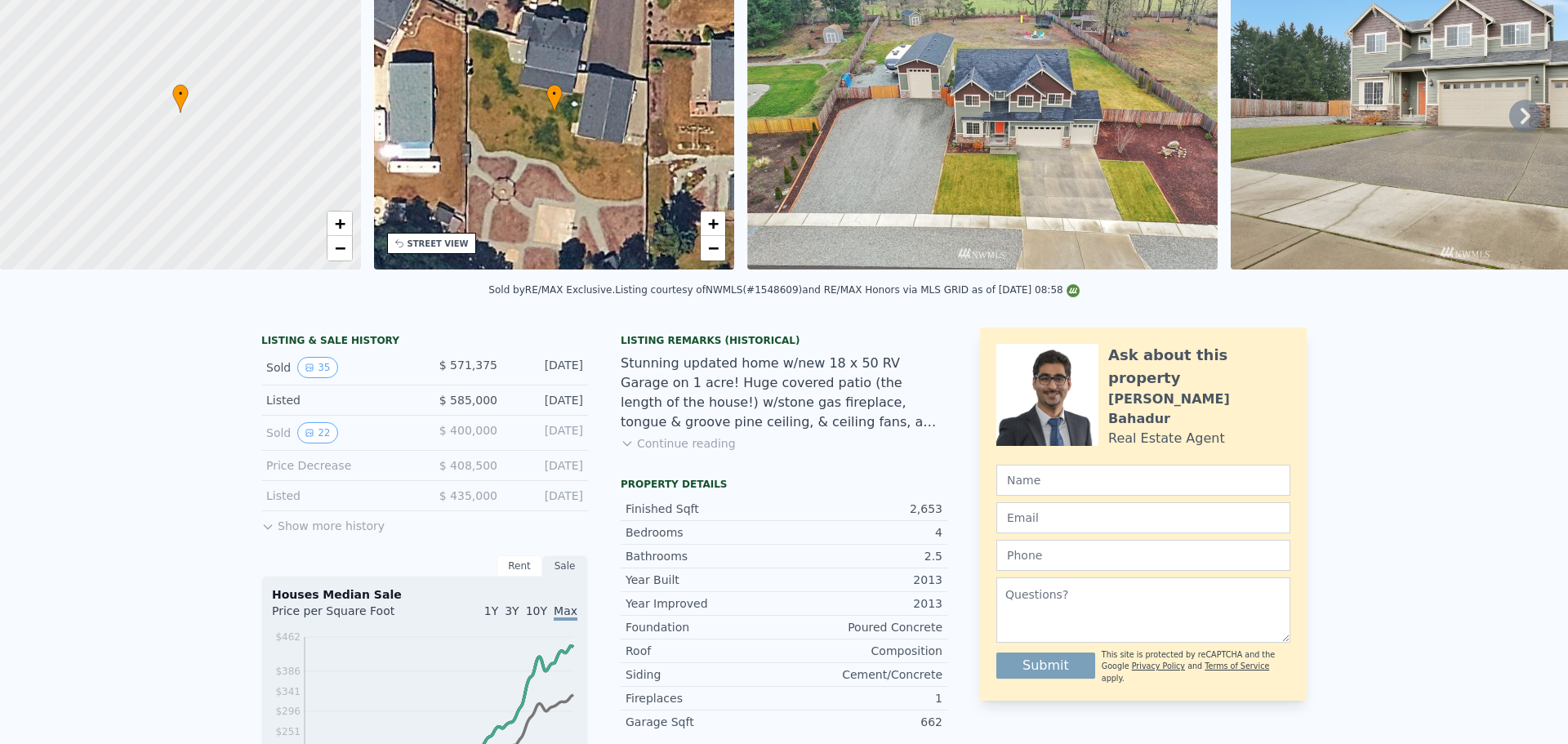
scroll to position [6, 0]
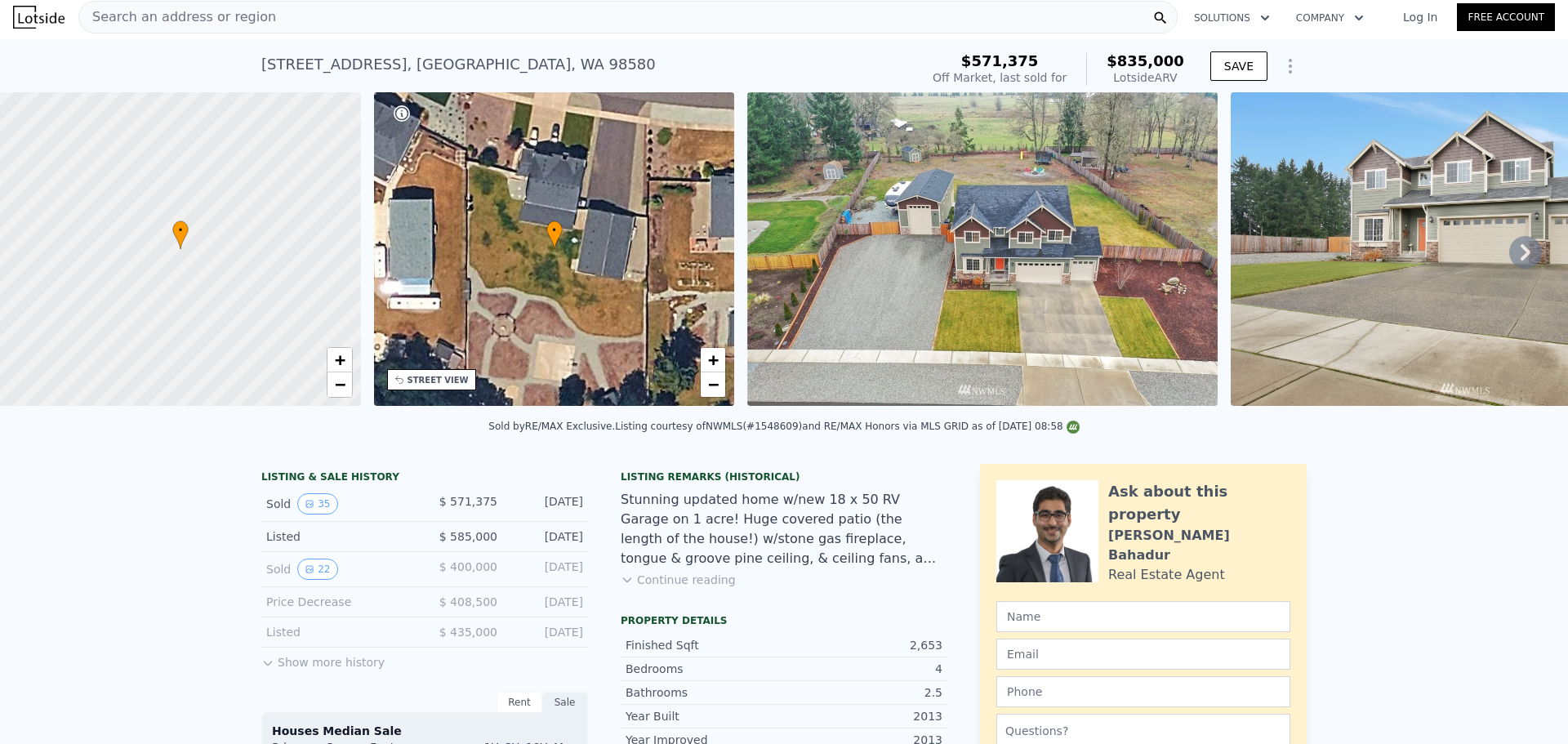
type input "$ 0"
type input "$ 170,983"
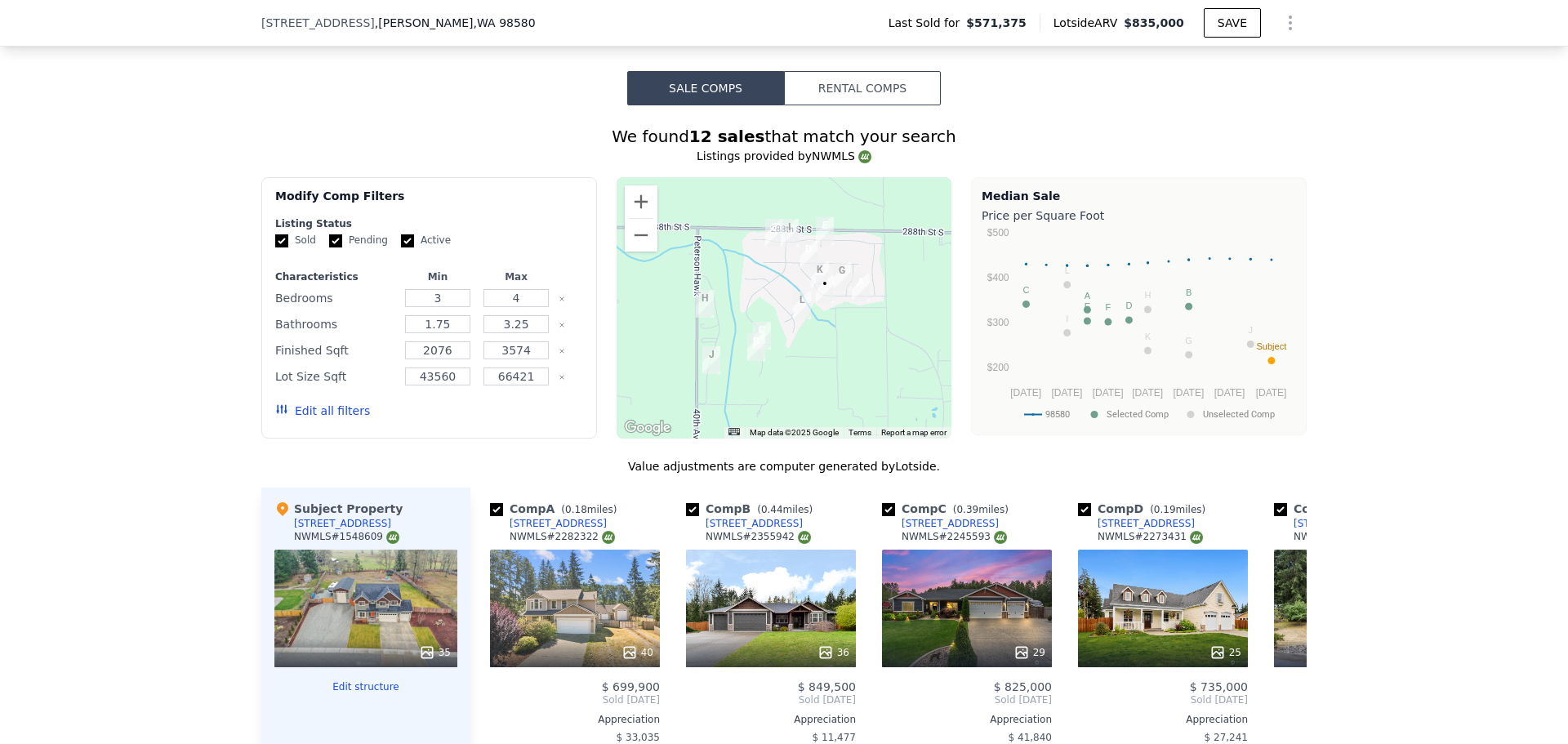
scroll to position [1797, 0]
